Goal: Task Accomplishment & Management: Complete application form

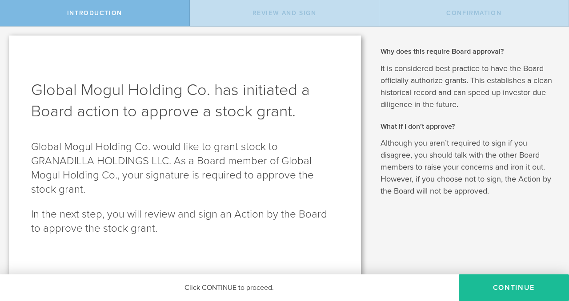
scroll to position [4, 0]
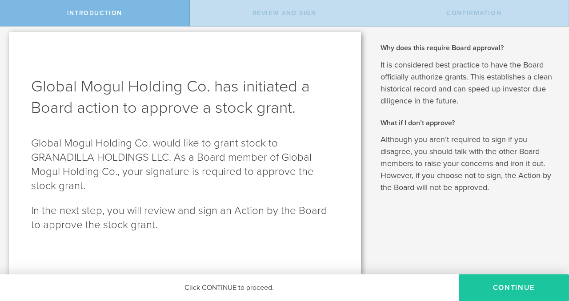
click at [515, 293] on button "Continue" at bounding box center [513, 288] width 110 height 27
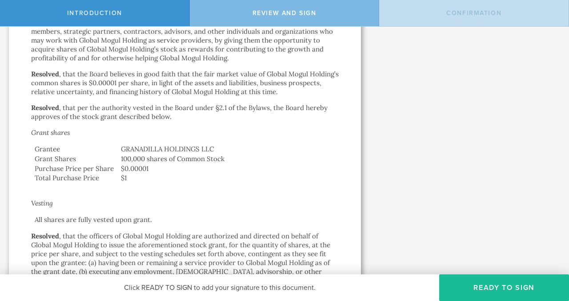
scroll to position [0, 0]
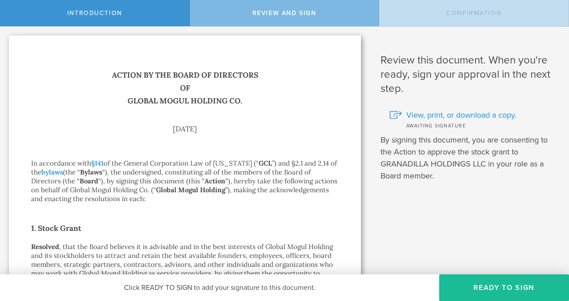
click at [421, 115] on span "View, print, or download a copy." at bounding box center [461, 115] width 110 height 12
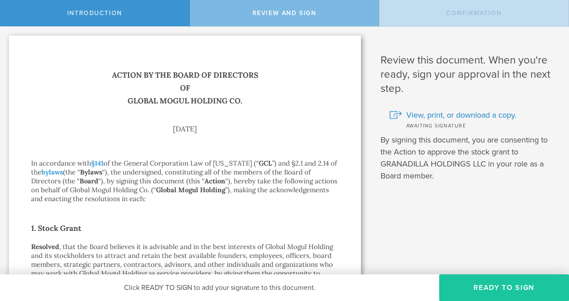
click at [509, 298] on button "Ready to Sign" at bounding box center [504, 288] width 130 height 27
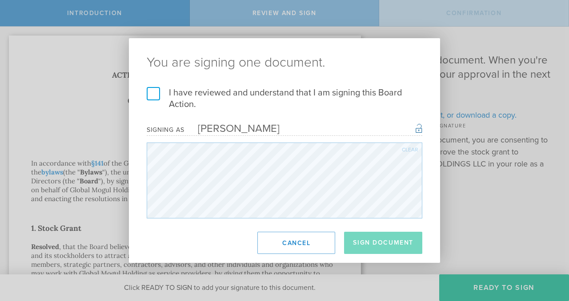
click at [155, 92] on label "I have reviewed and understand that I am signing this Board Action." at bounding box center [284, 98] width 275 height 23
click at [0, 0] on input "I have reviewed and understand that I am signing this Board Action." at bounding box center [0, 0] width 0 height 0
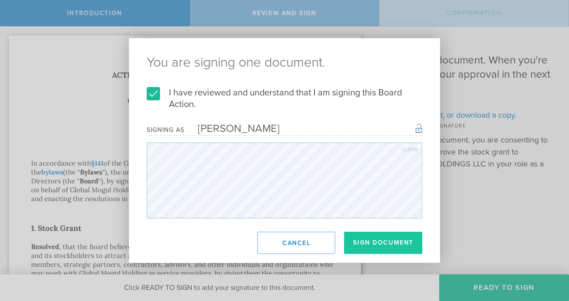
click at [383, 242] on button "Sign Document" at bounding box center [383, 243] width 78 height 22
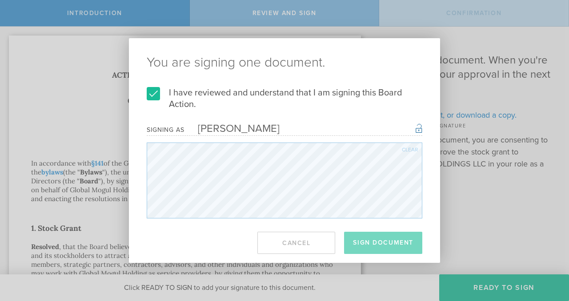
click at [294, 100] on label "I have reviewed and understand that I am signing this Board Action." at bounding box center [284, 98] width 275 height 23
click at [0, 0] on input "I have reviewed and understand that I am signing this Board Action." at bounding box center [0, 0] width 0 height 0
click at [157, 88] on label "I have reviewed and understand that I am signing this Board Action." at bounding box center [284, 98] width 275 height 23
click at [0, 0] on input "I have reviewed and understand that I am signing this Board Action." at bounding box center [0, 0] width 0 height 0
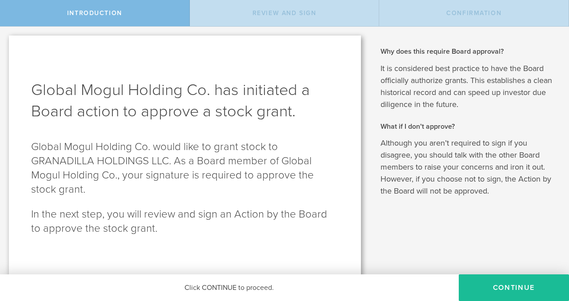
scroll to position [4, 0]
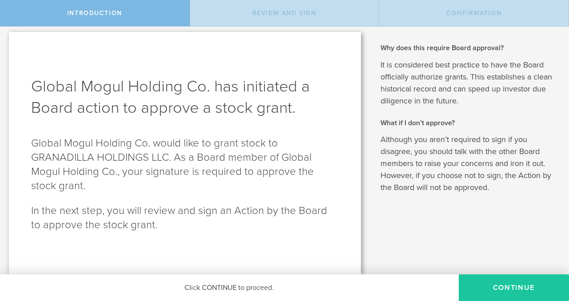
click at [496, 283] on button "Continue" at bounding box center [513, 288] width 110 height 27
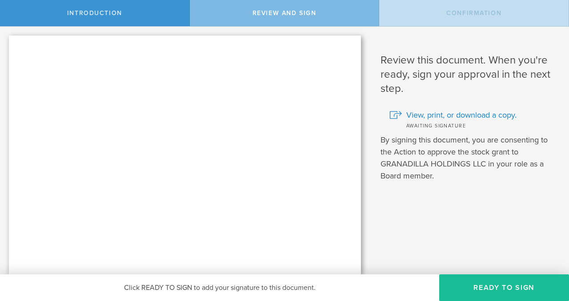
scroll to position [0, 0]
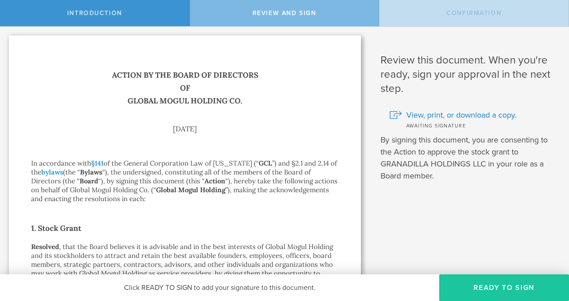
click at [490, 290] on button "Ready to Sign" at bounding box center [504, 288] width 130 height 27
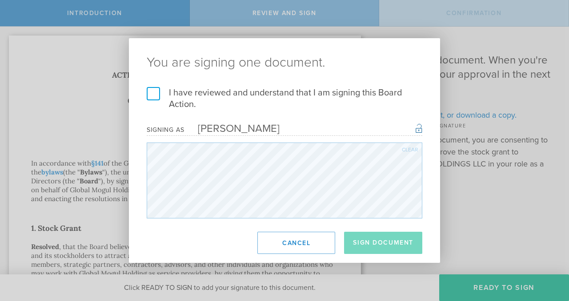
click at [144, 95] on div "I have reviewed and understand that I am signing this Board Action. I understan…" at bounding box center [284, 152] width 311 height 131
click at [153, 96] on label "I have reviewed and understand that I am signing this Board Action." at bounding box center [284, 98] width 275 height 23
click at [0, 0] on input "I have reviewed and understand that I am signing this Board Action." at bounding box center [0, 0] width 0 height 0
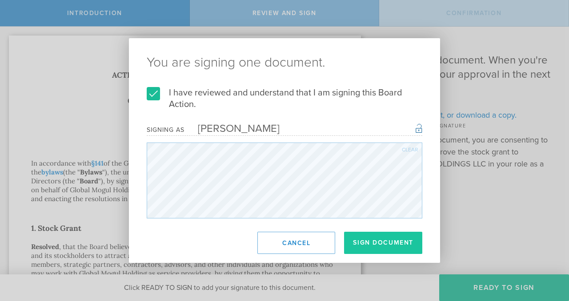
click at [400, 246] on button "Sign Document" at bounding box center [383, 243] width 78 height 22
